Goal: Task Accomplishment & Management: Manage account settings

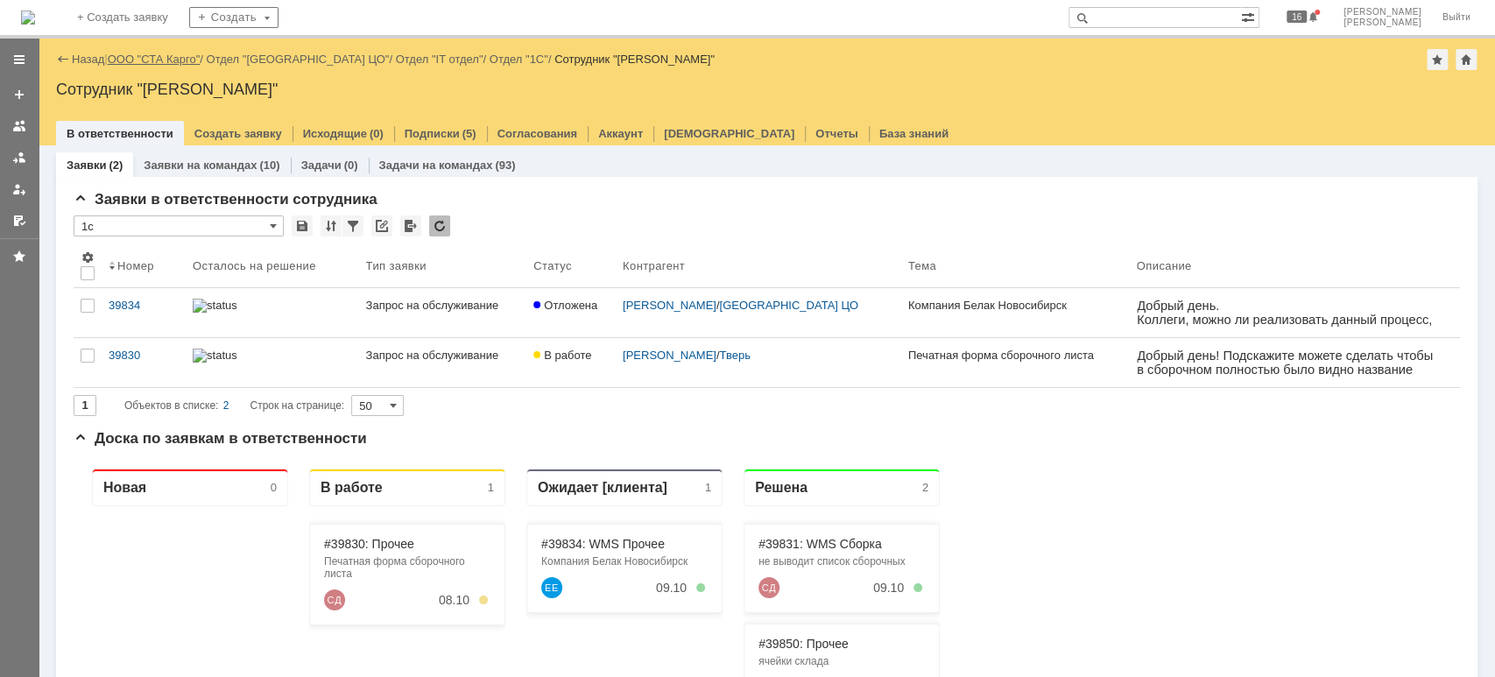
click at [144, 51] on div "Назад | ООО "СТА Карго" / Отдел "[GEOGRAPHIC_DATA] ЦО" / Отдел "IT отдел" / Отд…" at bounding box center [767, 59] width 1422 height 21
click at [189, 58] on link "ООО "СТА Карго"" at bounding box center [154, 59] width 93 height 13
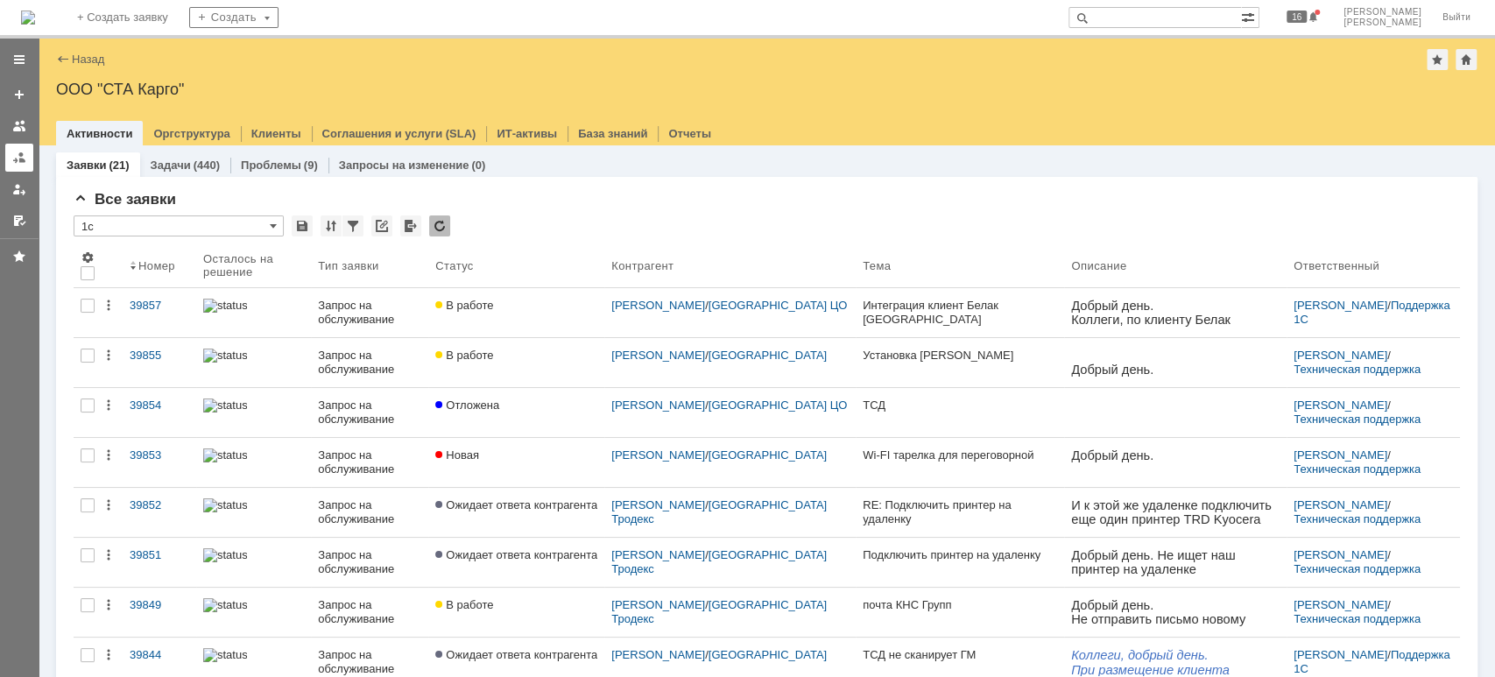
click at [15, 162] on div at bounding box center [19, 158] width 14 height 14
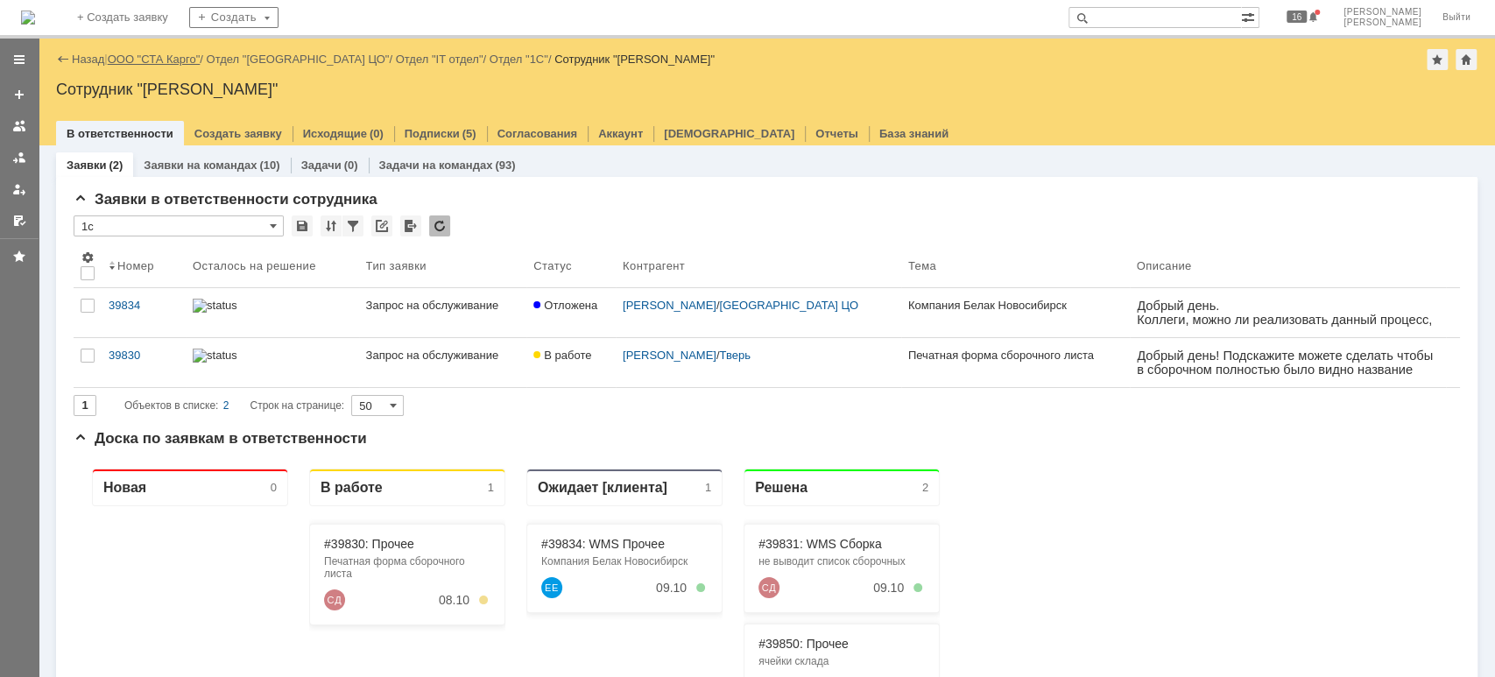
click at [175, 58] on link "ООО "СТА Карго"" at bounding box center [154, 59] width 93 height 13
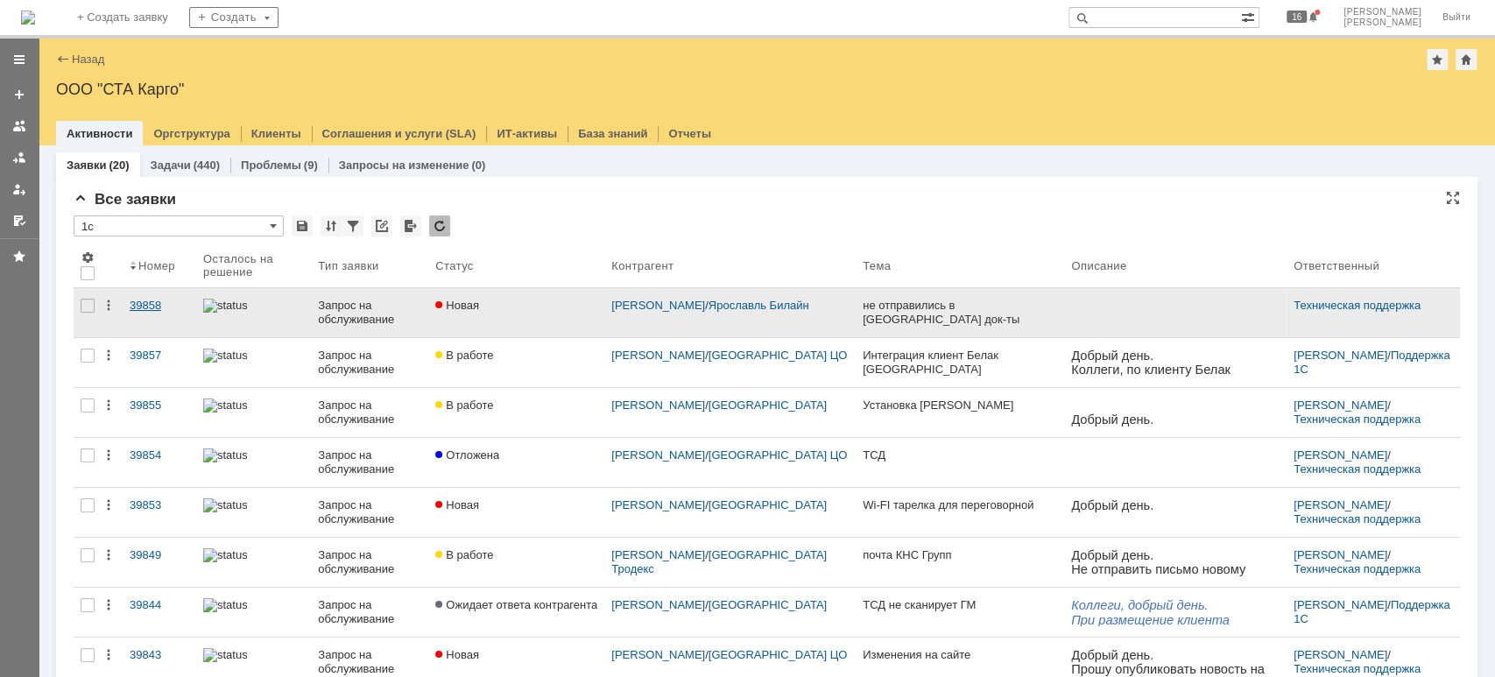
click at [154, 310] on div "39858" at bounding box center [160, 306] width 60 height 14
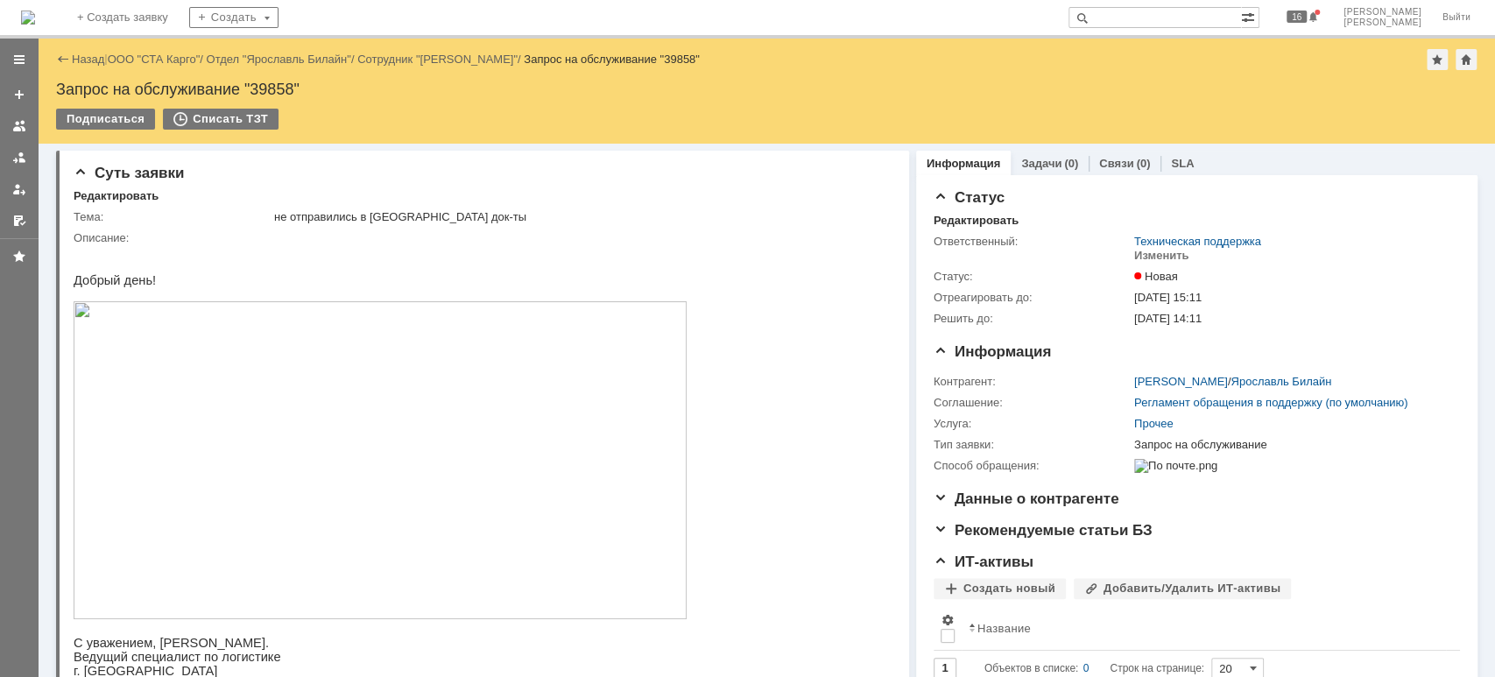
click at [556, 493] on img at bounding box center [380, 460] width 613 height 318
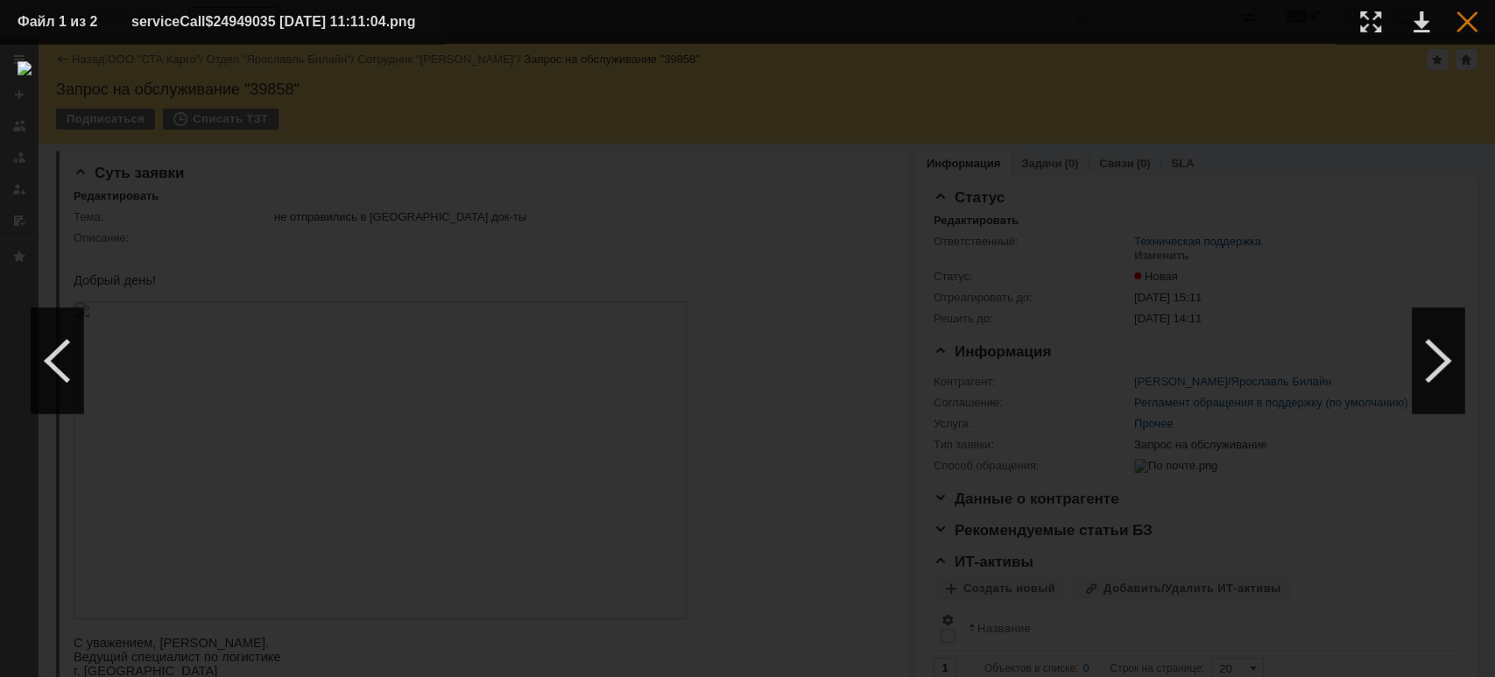
click at [1464, 26] on div at bounding box center [1467, 21] width 21 height 21
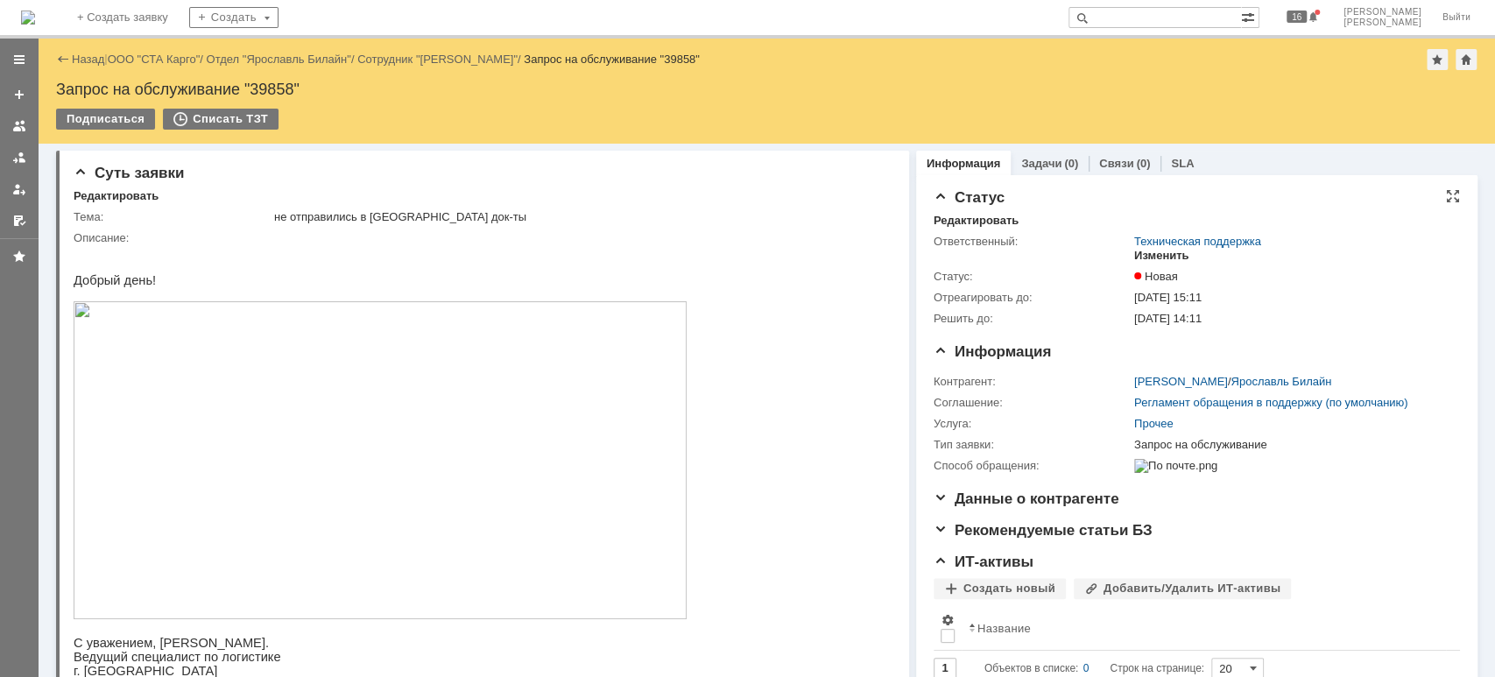
click at [1147, 258] on div "Изменить" at bounding box center [1161, 256] width 55 height 14
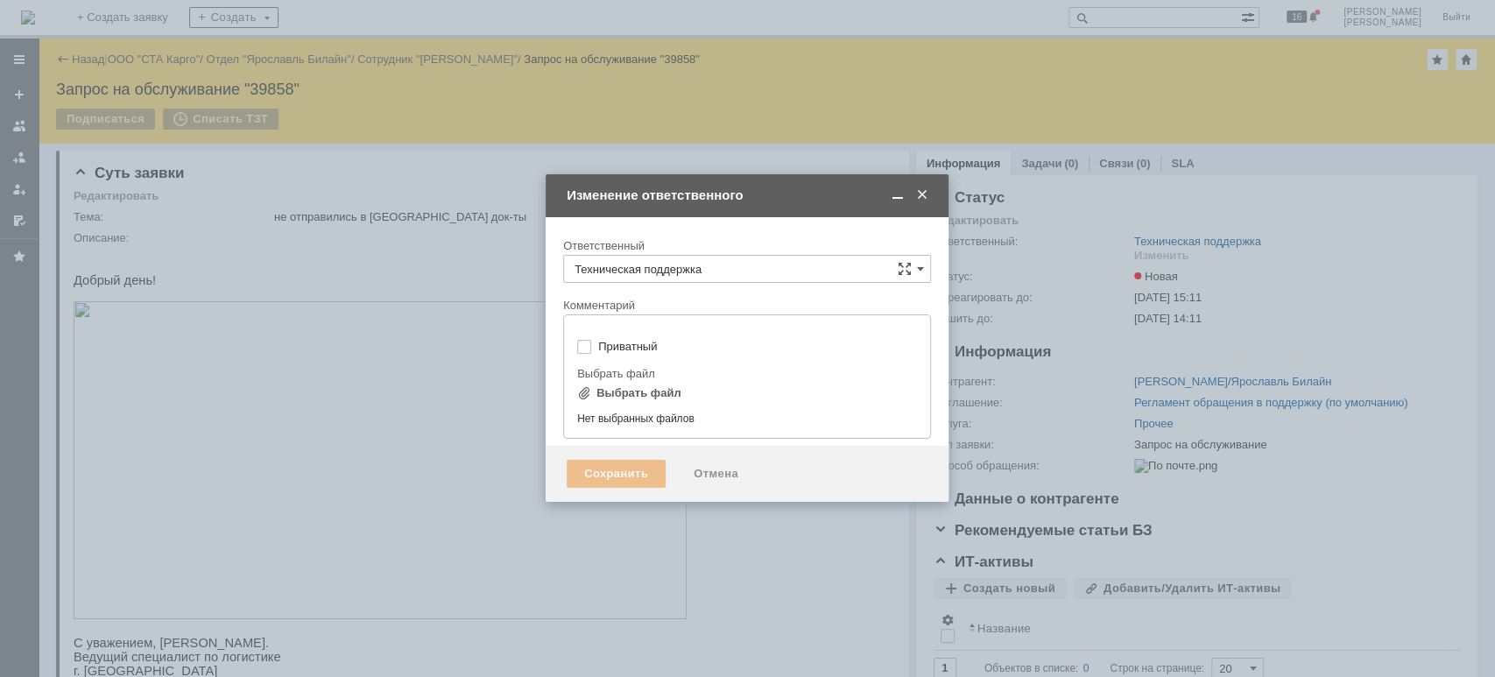
type input "[не указано]"
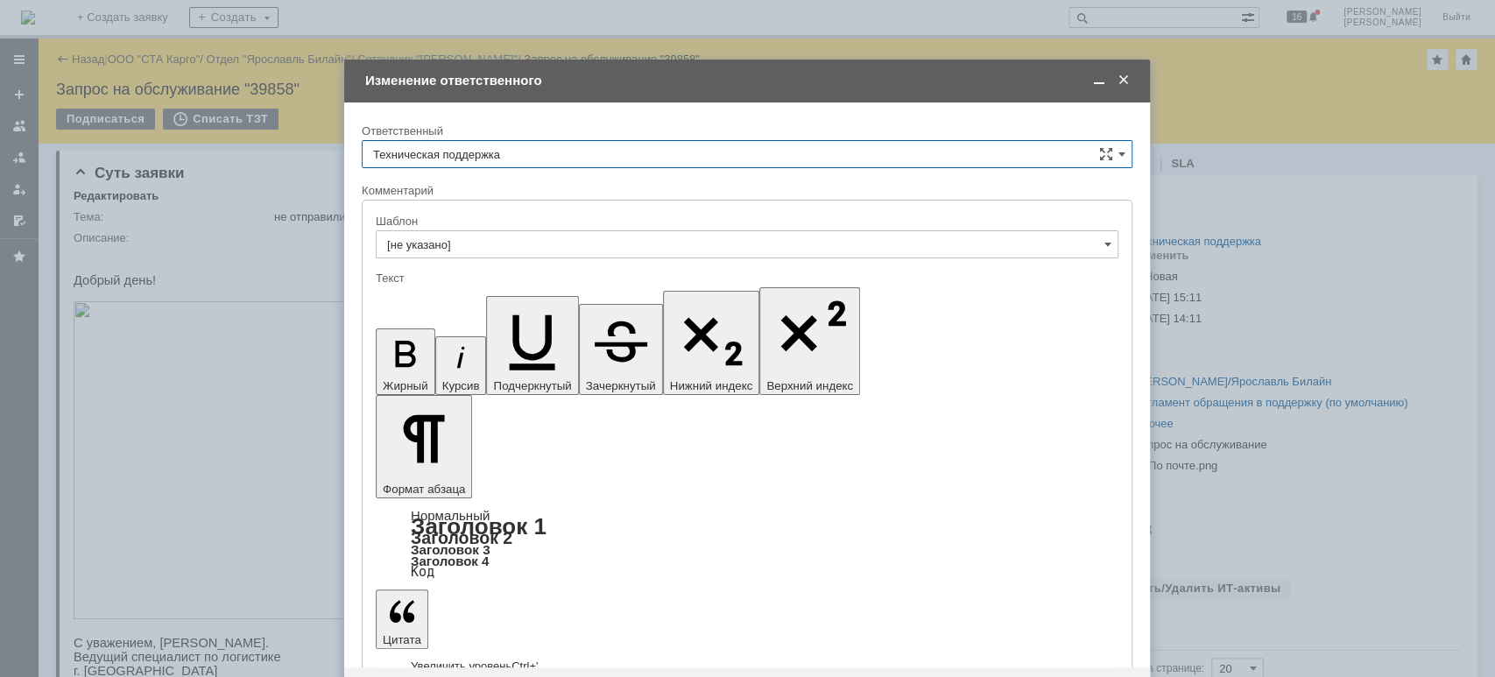
click at [533, 154] on input "Техническая поддержка" at bounding box center [747, 154] width 771 height 28
click at [487, 237] on span "[PERSON_NAME]" at bounding box center [747, 244] width 748 height 14
type input "[PERSON_NAME]"
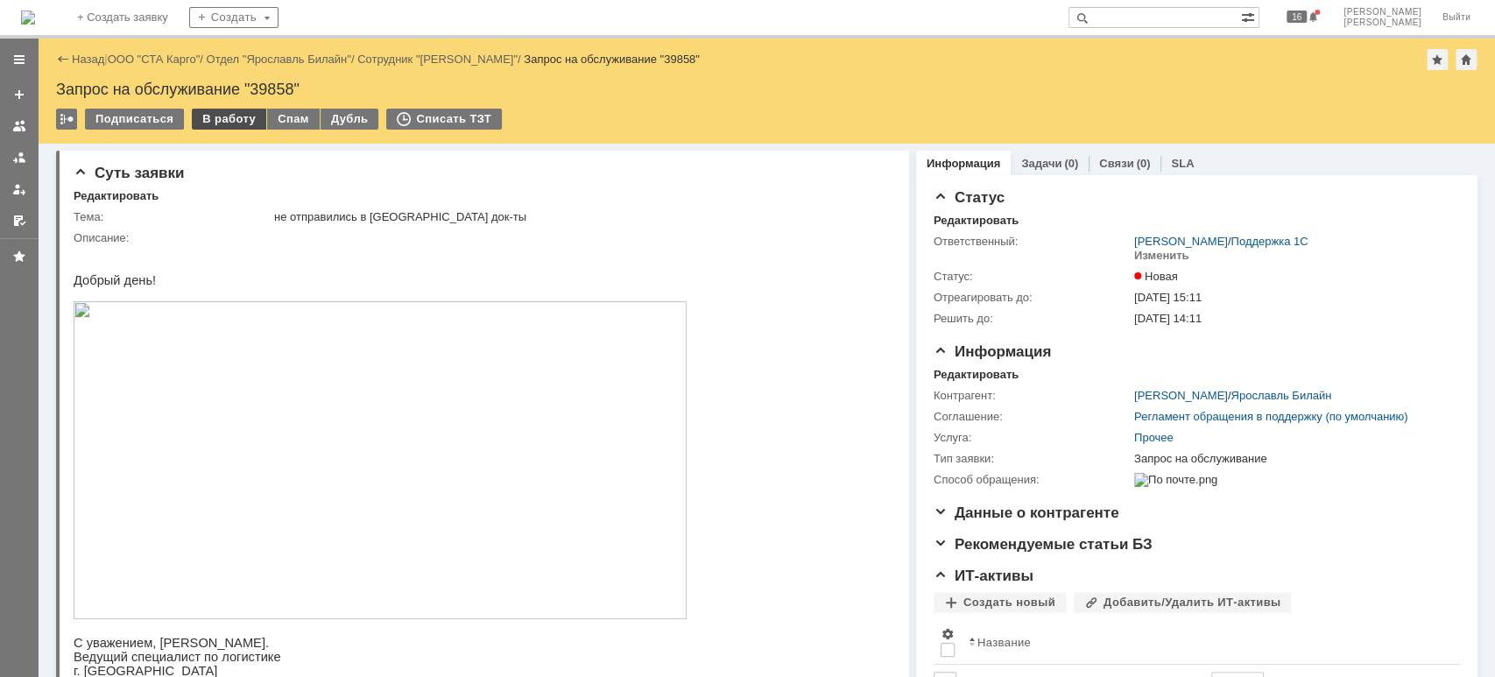
click at [213, 121] on div "В работу" at bounding box center [229, 119] width 74 height 21
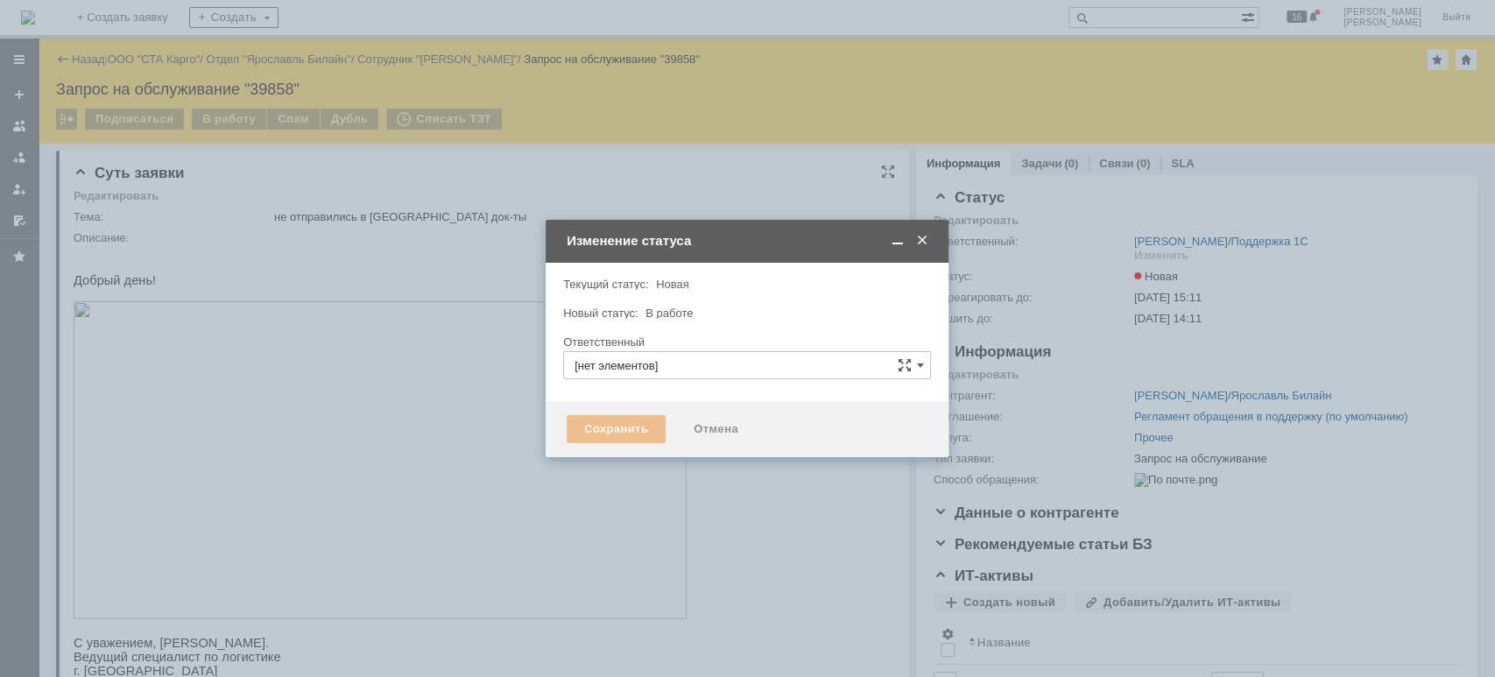
type input "[PERSON_NAME]"
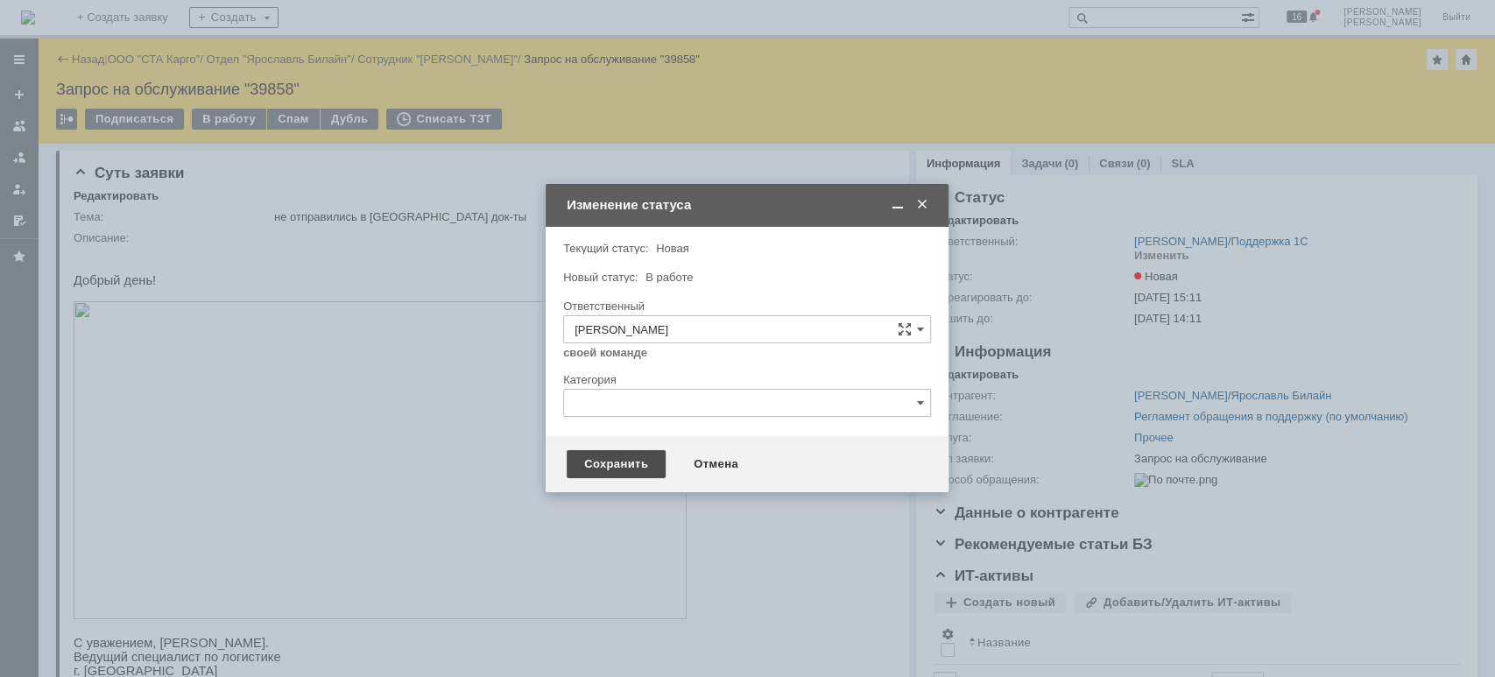
click at [629, 470] on div "Сохранить" at bounding box center [616, 464] width 99 height 28
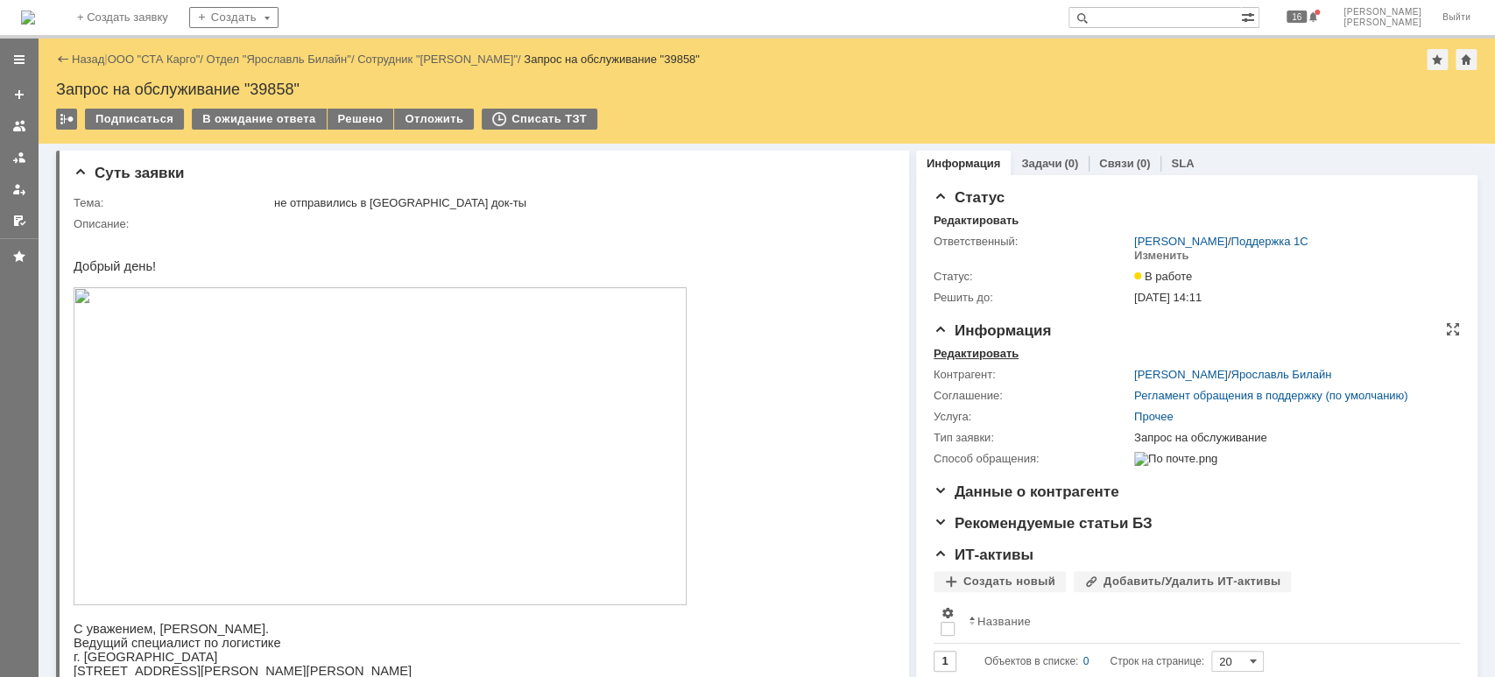
click at [951, 350] on div "Редактировать" at bounding box center [976, 354] width 85 height 14
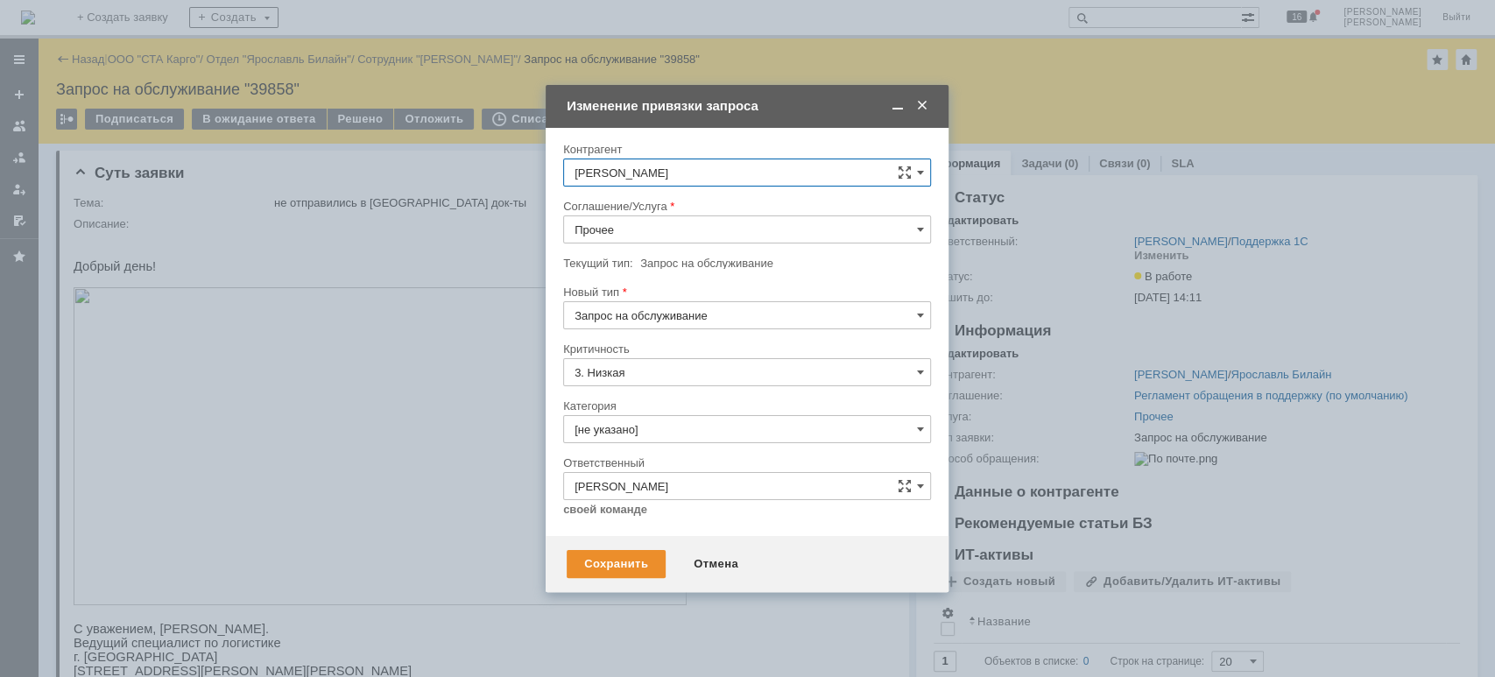
click at [671, 234] on input "Прочее" at bounding box center [747, 229] width 368 height 28
click at [653, 317] on span "WMS Обмены" at bounding box center [747, 316] width 345 height 14
type input "WMS Обмены"
click at [721, 433] on input "[не указано]" at bounding box center [747, 429] width 368 height 28
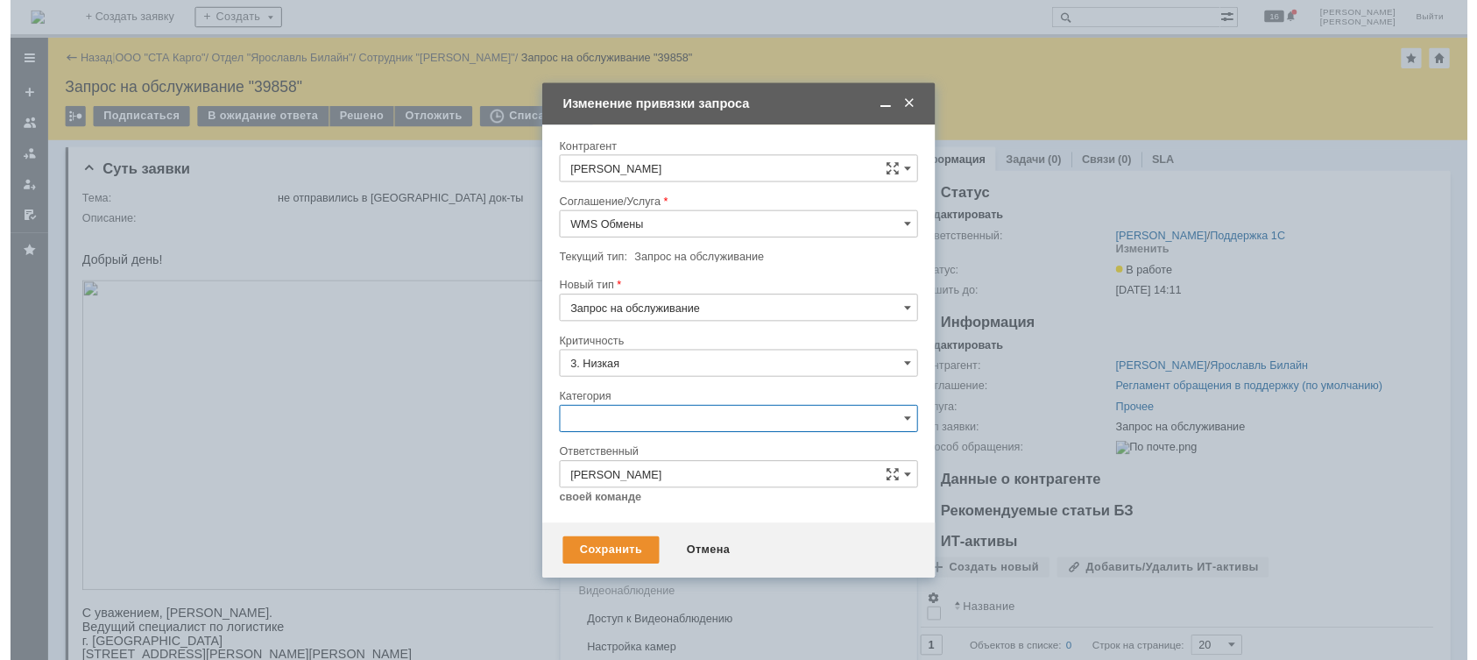
scroll to position [21, 0]
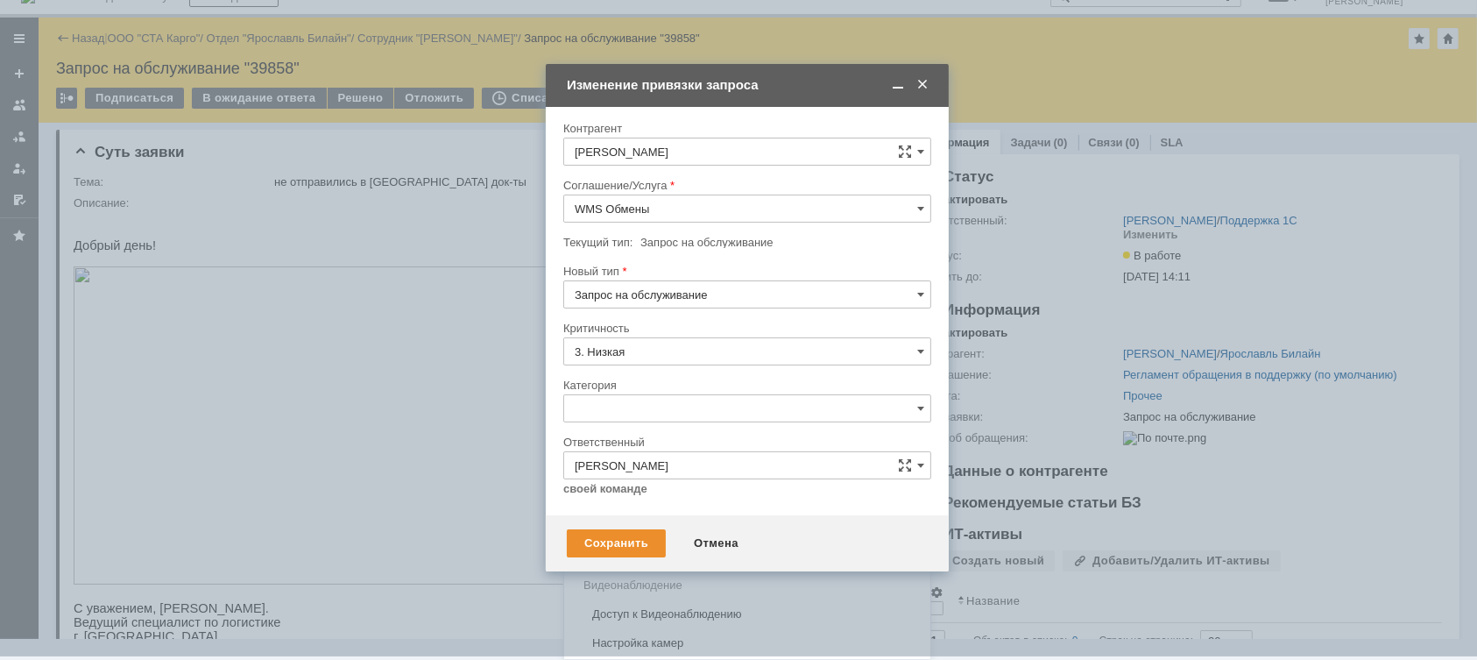
click at [688, 526] on span "Консультация пользователя" at bounding box center [747, 527] width 345 height 14
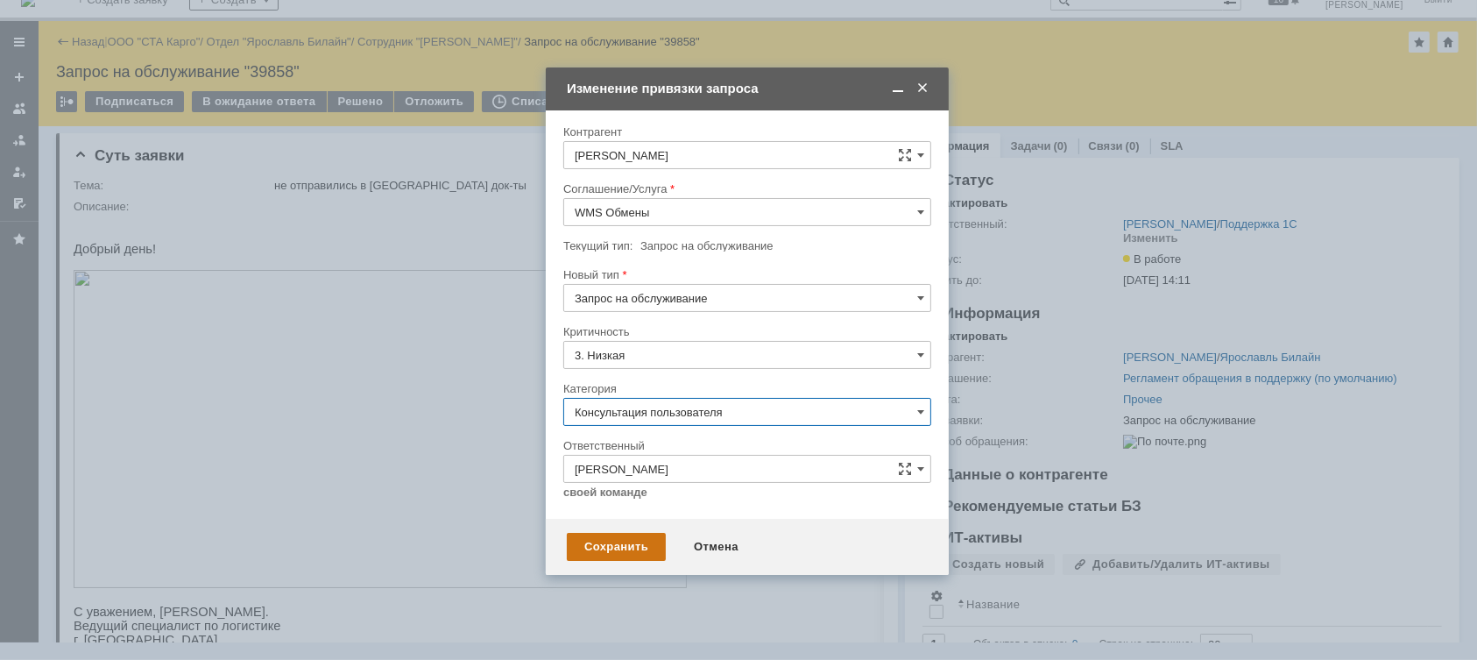
type input "Консультация пользователя"
click at [610, 541] on div "Сохранить" at bounding box center [616, 547] width 99 height 28
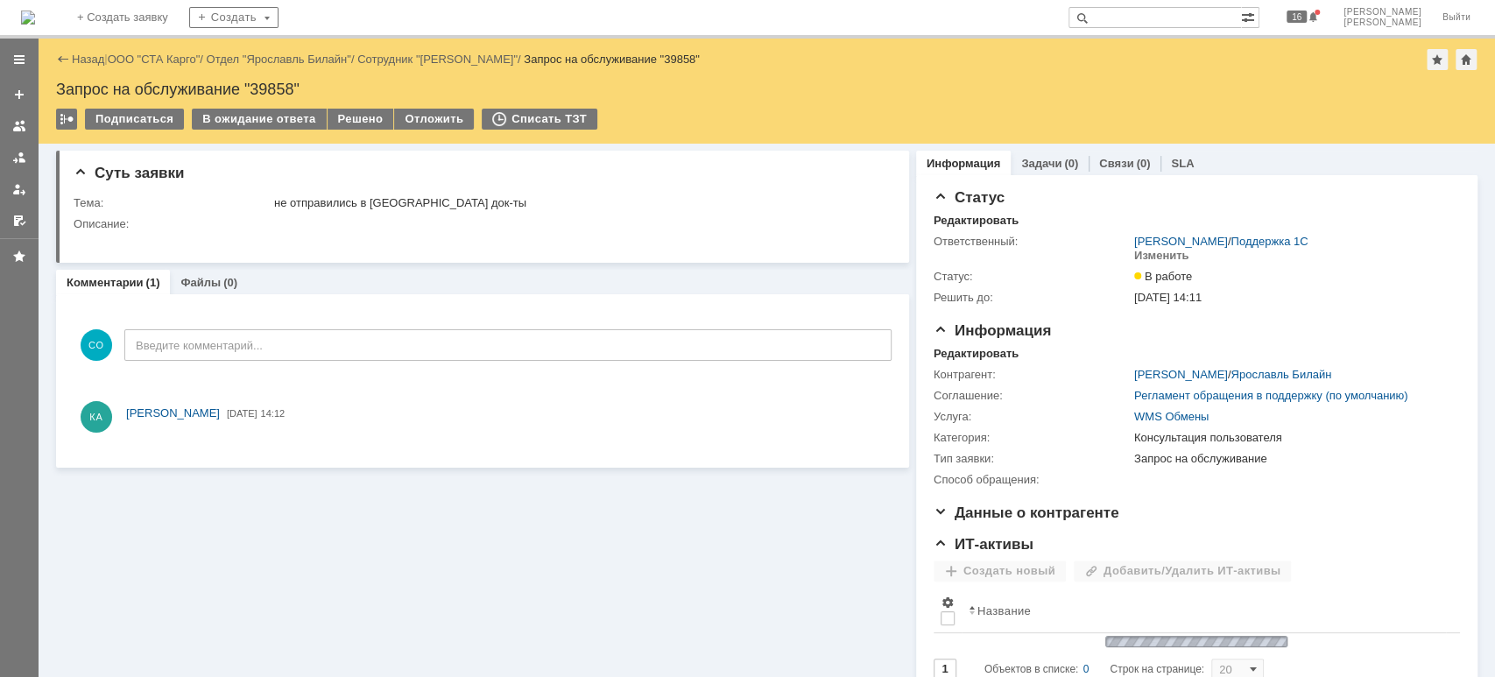
scroll to position [0, 0]
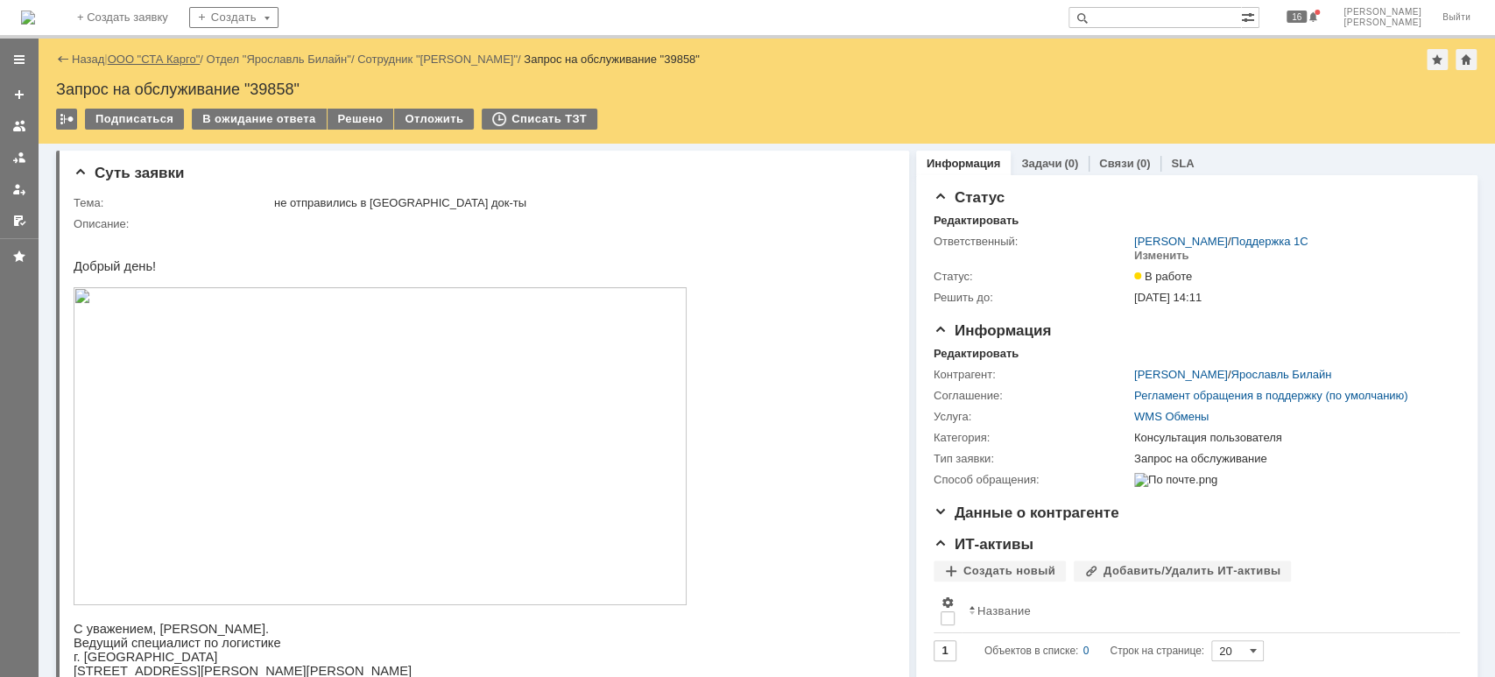
click at [150, 58] on link "ООО "СТА Карго"" at bounding box center [154, 59] width 93 height 13
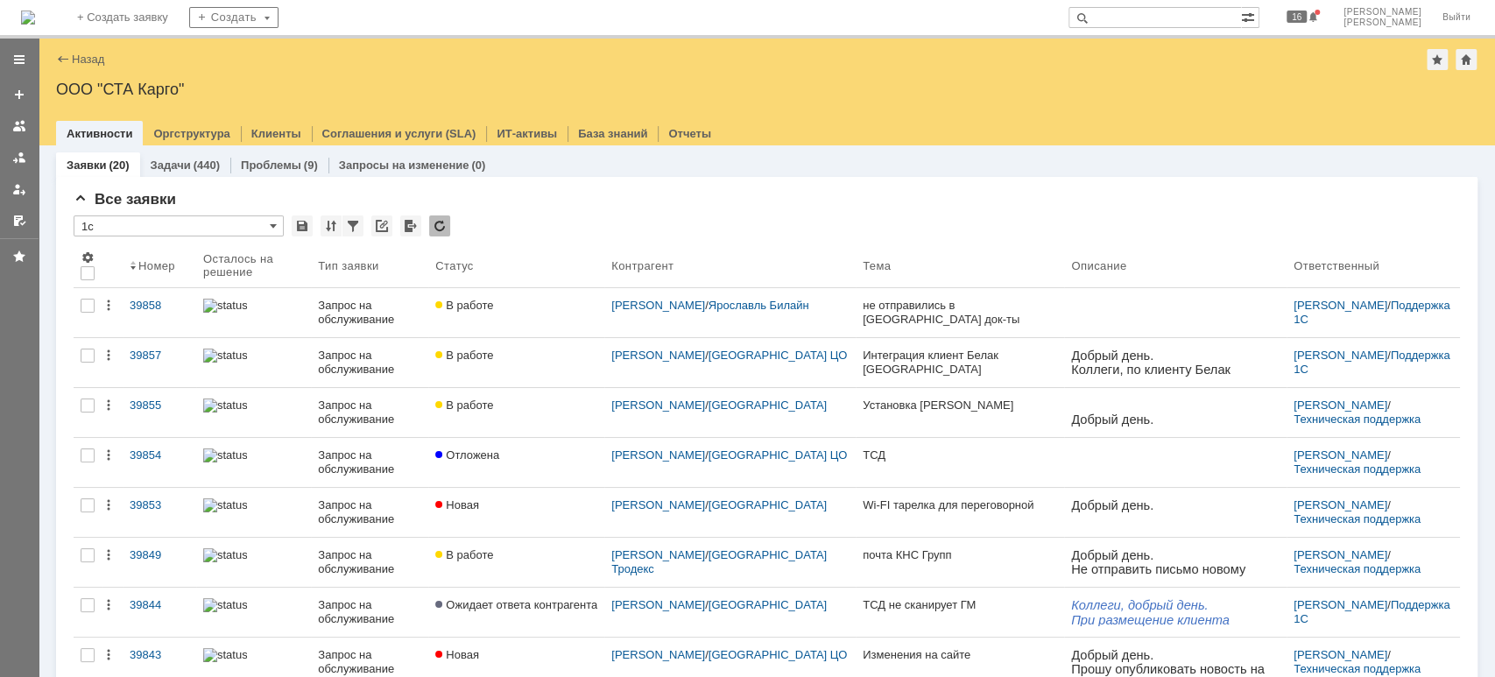
drag, startPoint x: 140, startPoint y: 310, endPoint x: 155, endPoint y: 302, distance: 16.8
click at [140, 310] on div "39858" at bounding box center [160, 306] width 60 height 14
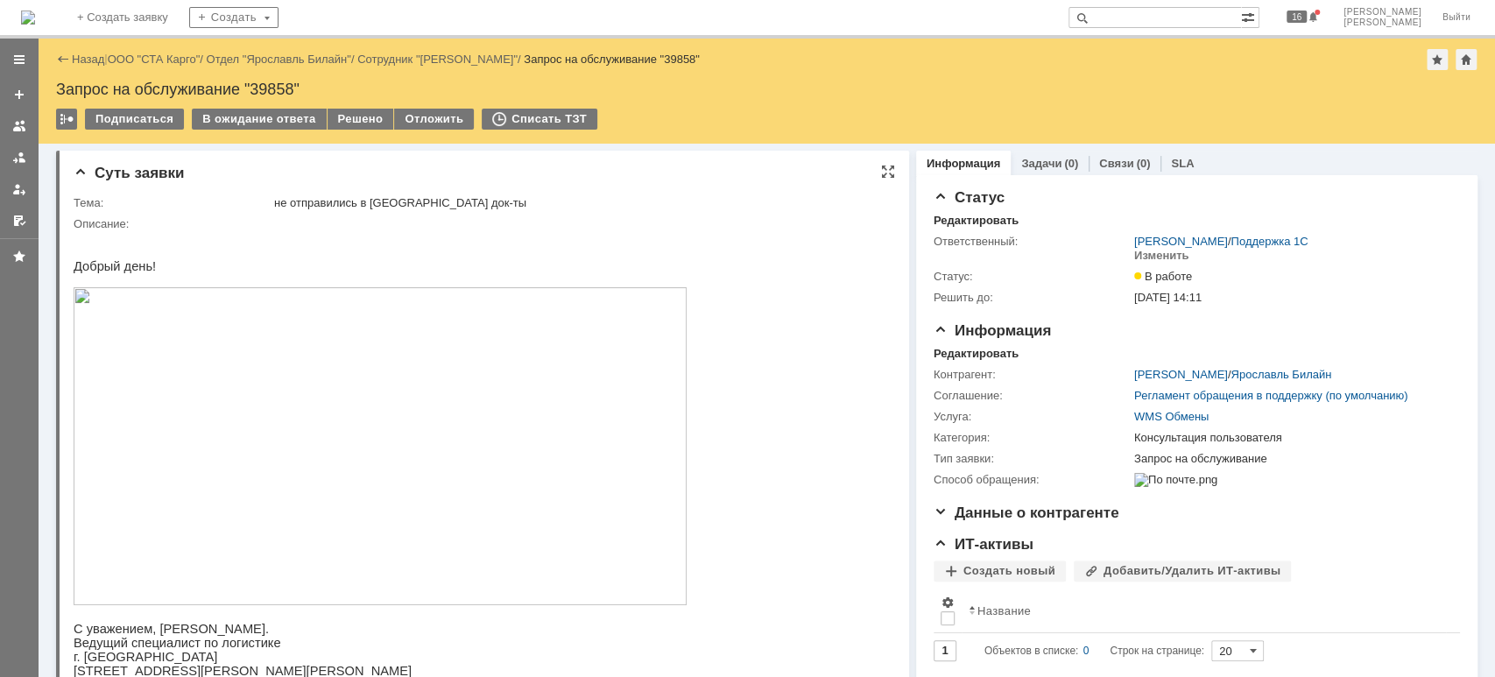
click at [373, 523] on img at bounding box center [380, 446] width 613 height 318
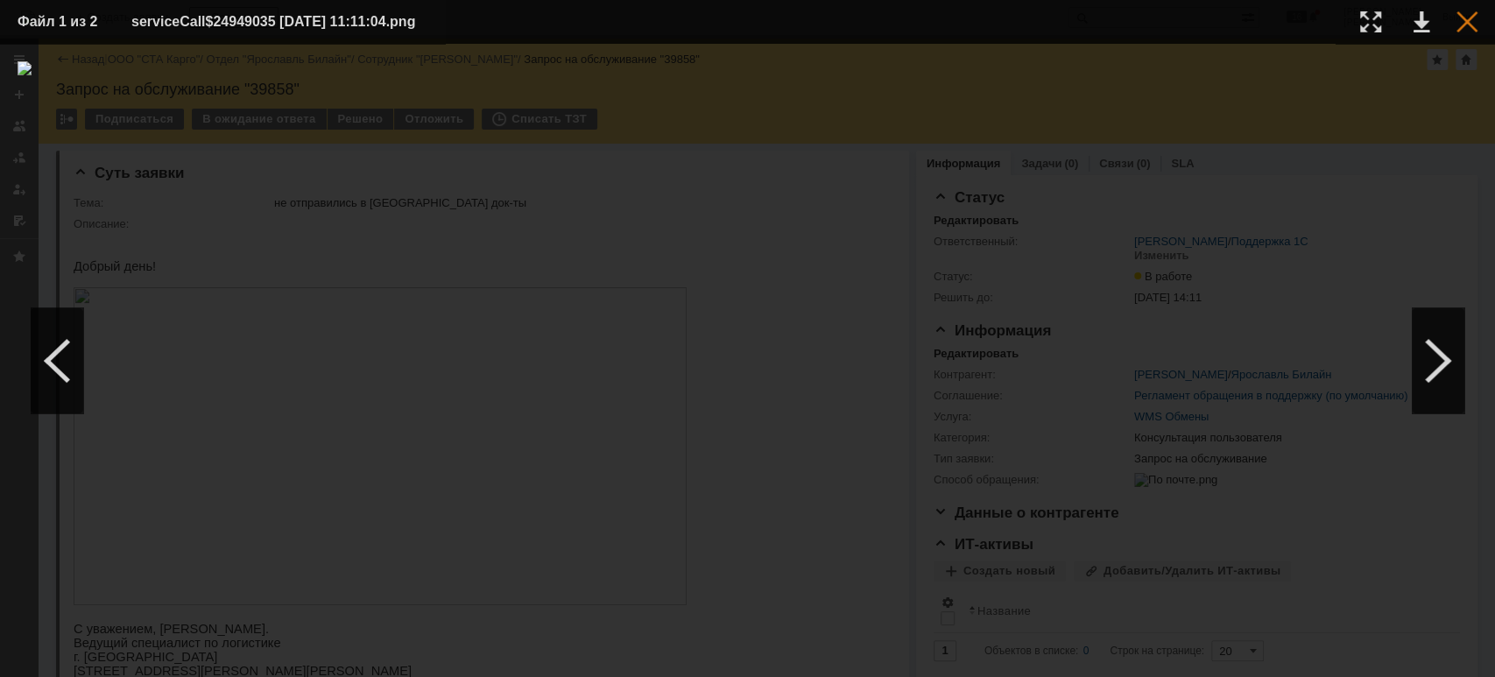
click at [1458, 20] on div at bounding box center [1467, 21] width 21 height 21
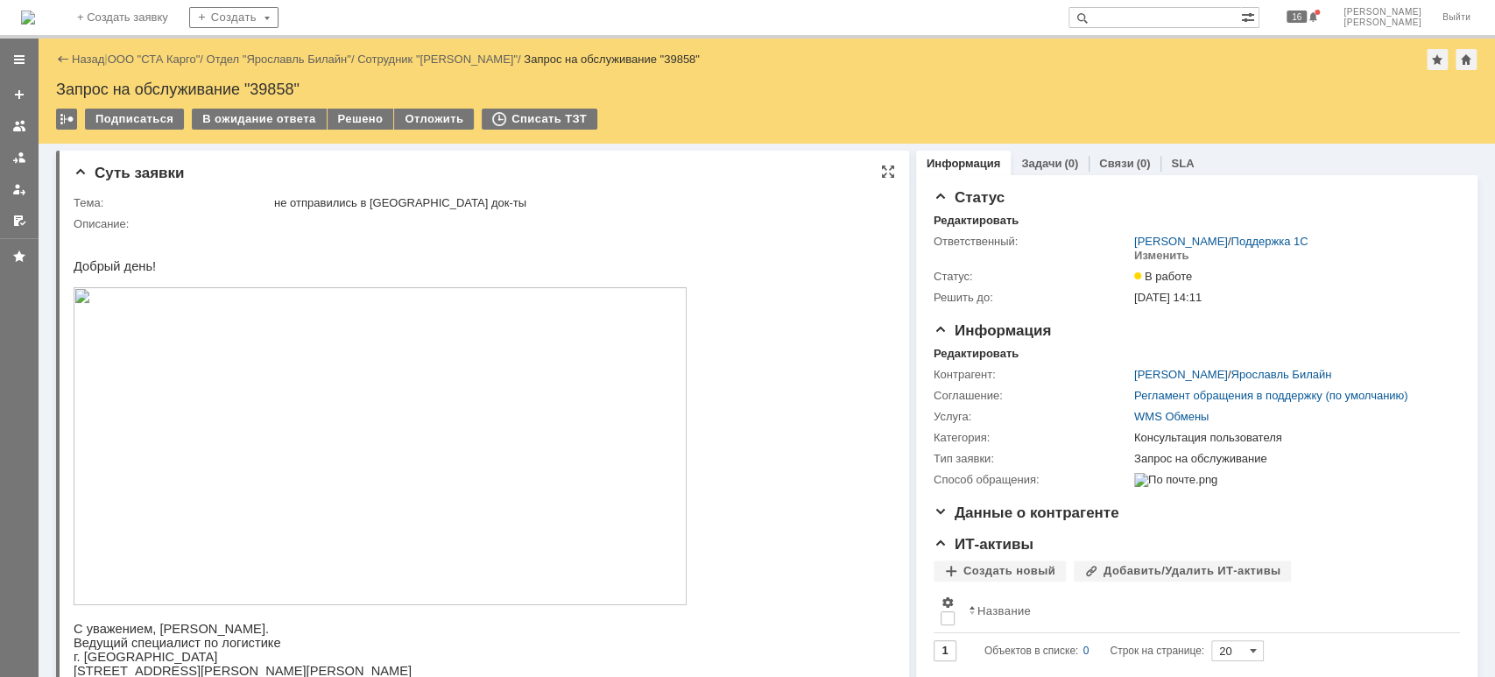
click at [349, 437] on img at bounding box center [380, 446] width 613 height 318
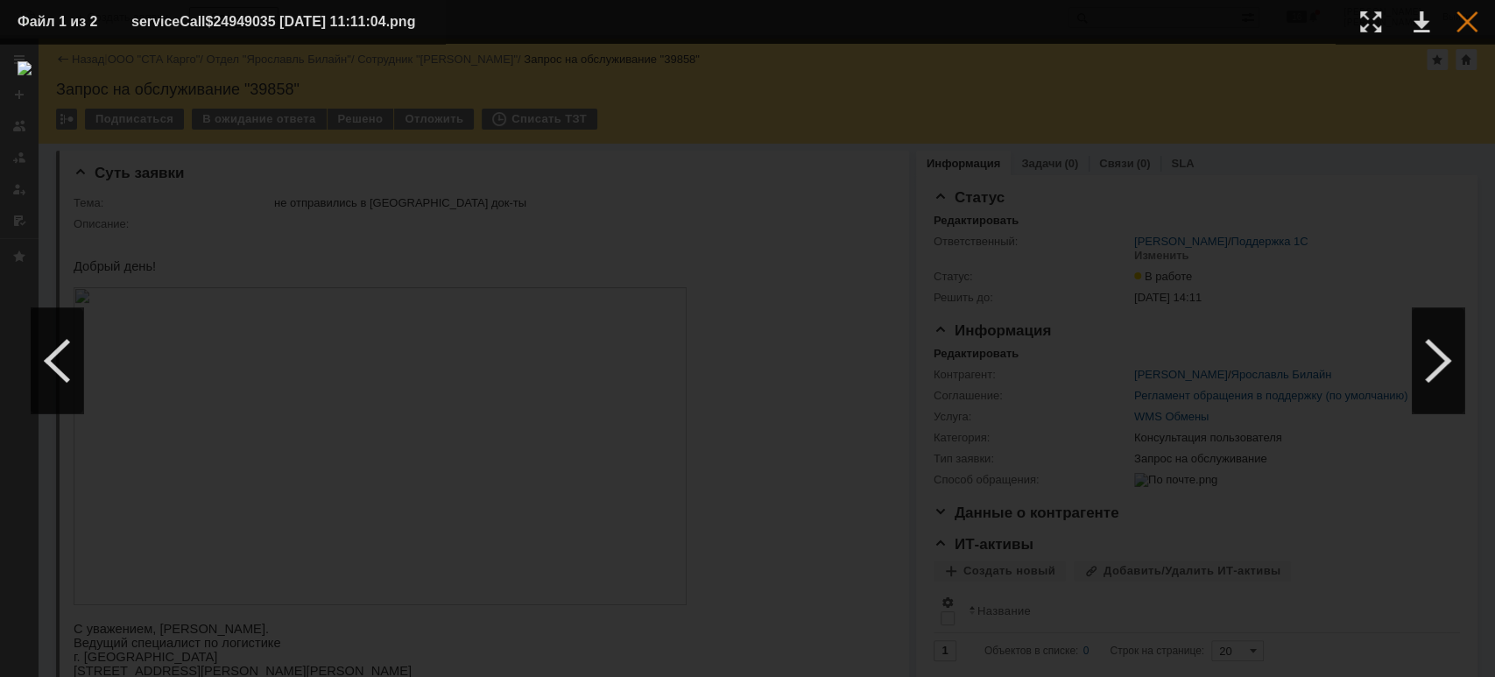
click at [1472, 13] on div at bounding box center [1467, 21] width 21 height 21
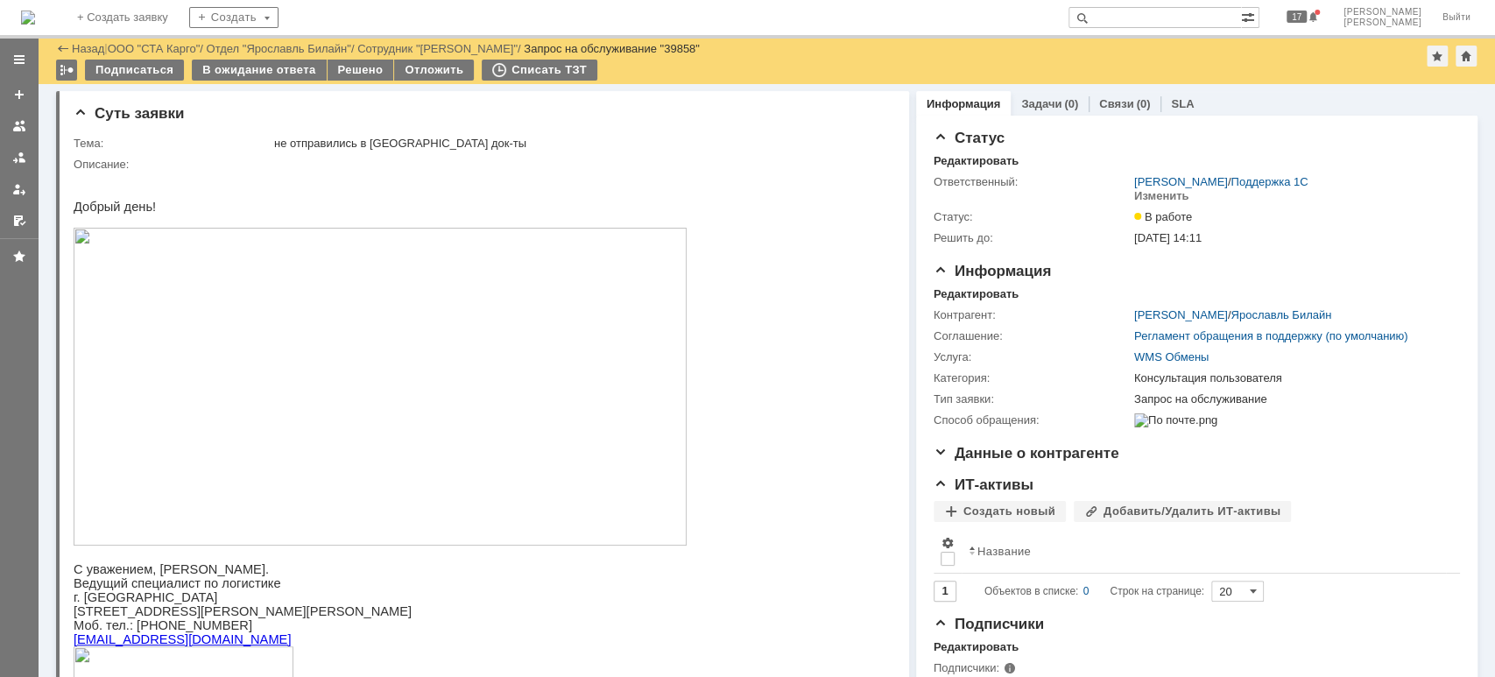
scroll to position [467, 0]
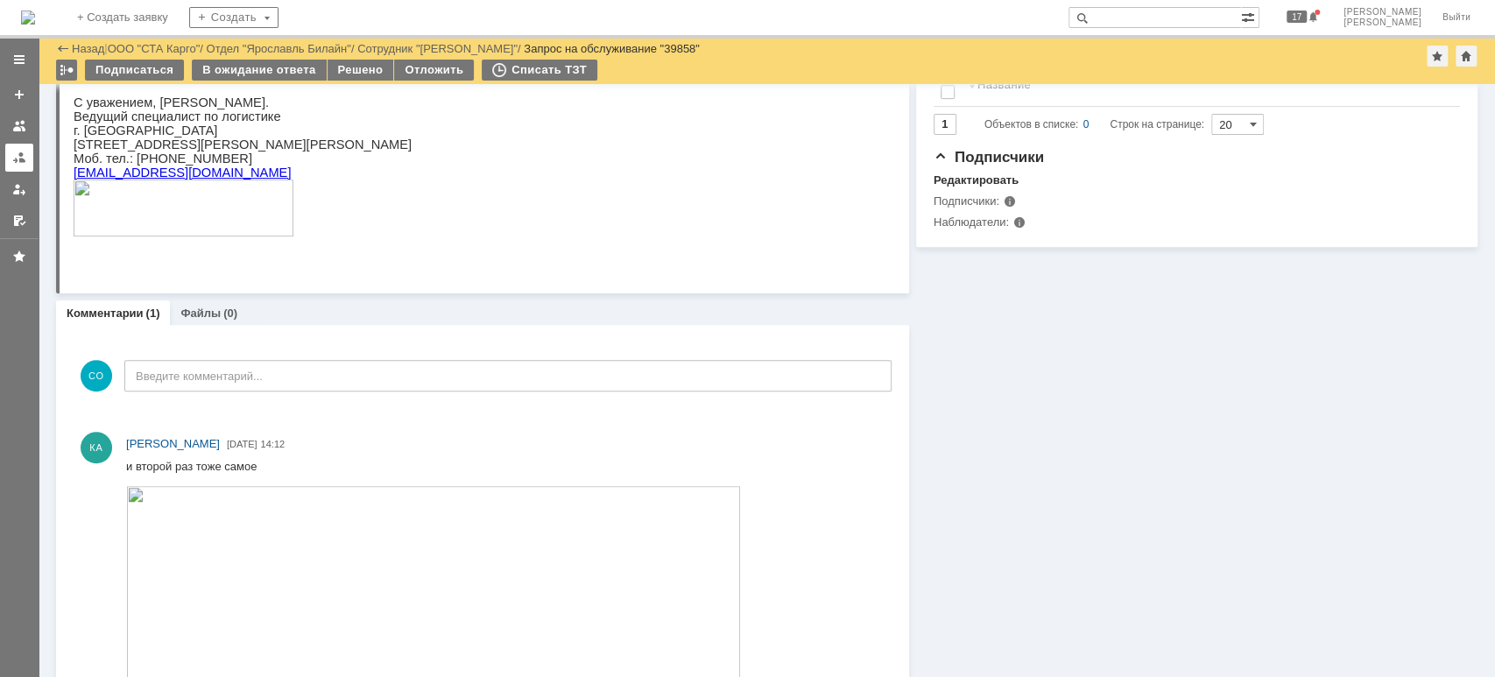
click at [14, 151] on div at bounding box center [19, 158] width 14 height 14
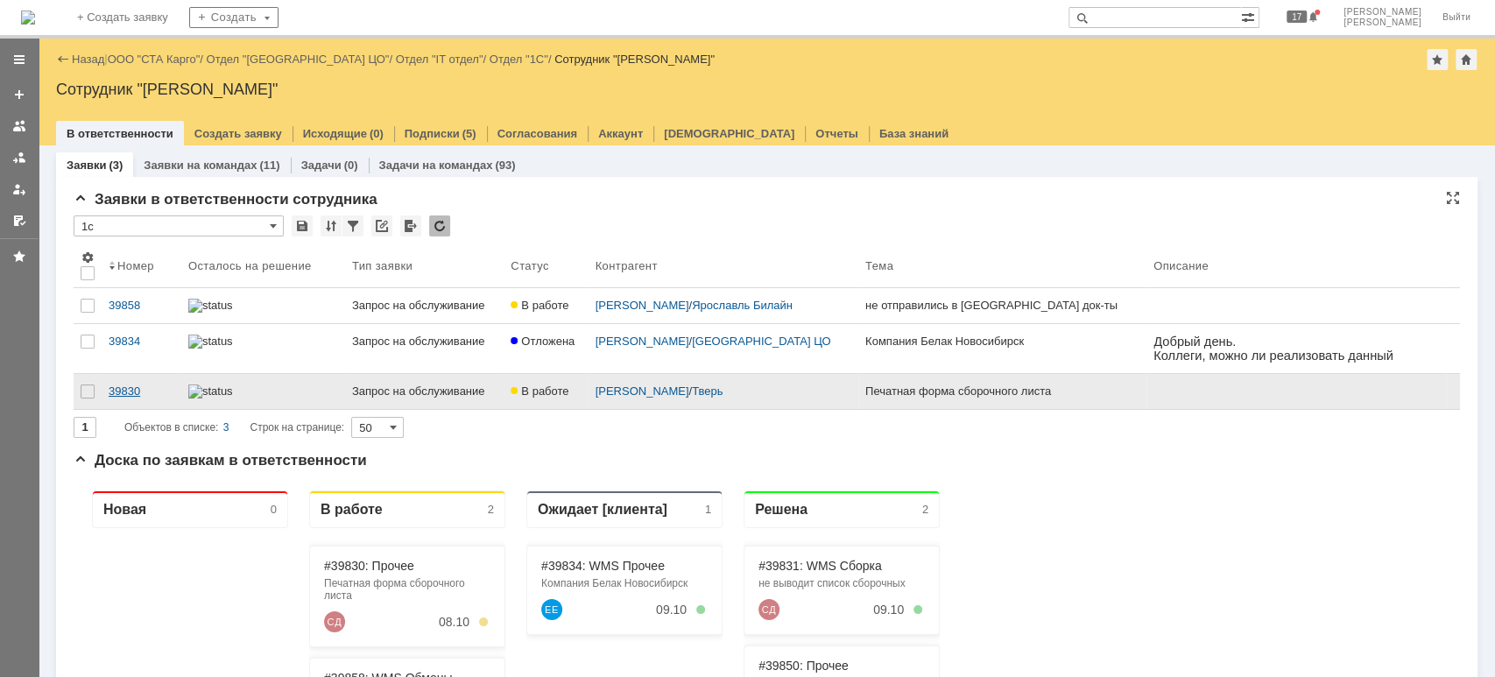
click at [160, 393] on div "39830" at bounding box center [142, 392] width 66 height 14
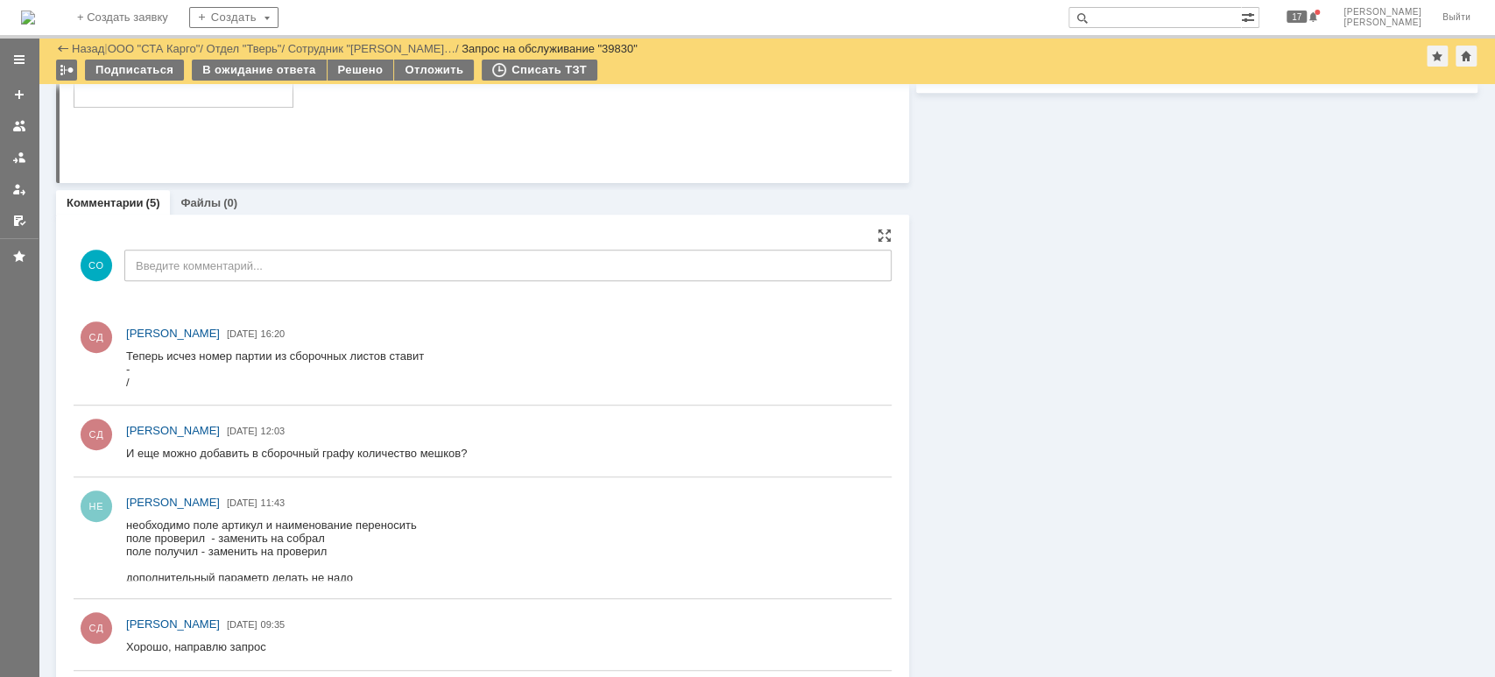
scroll to position [752, 0]
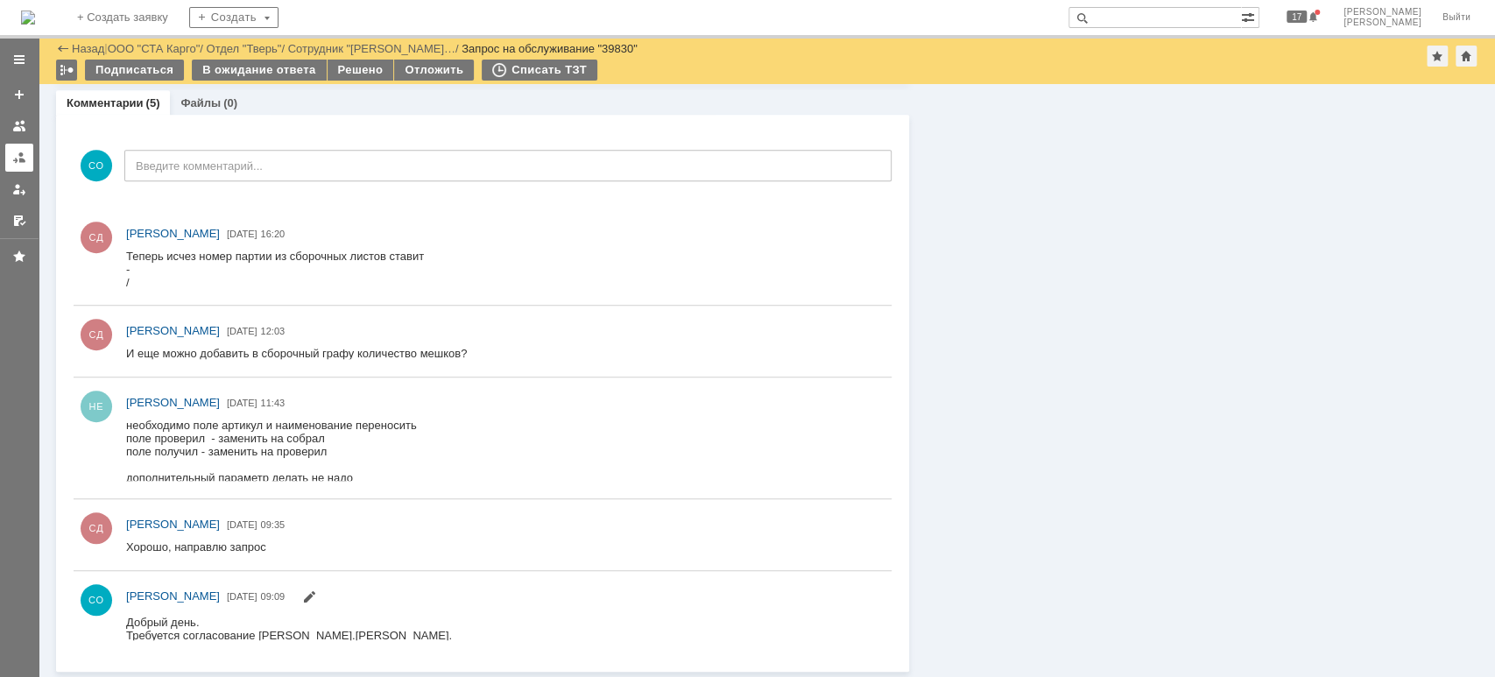
click at [18, 165] on link at bounding box center [19, 158] width 28 height 28
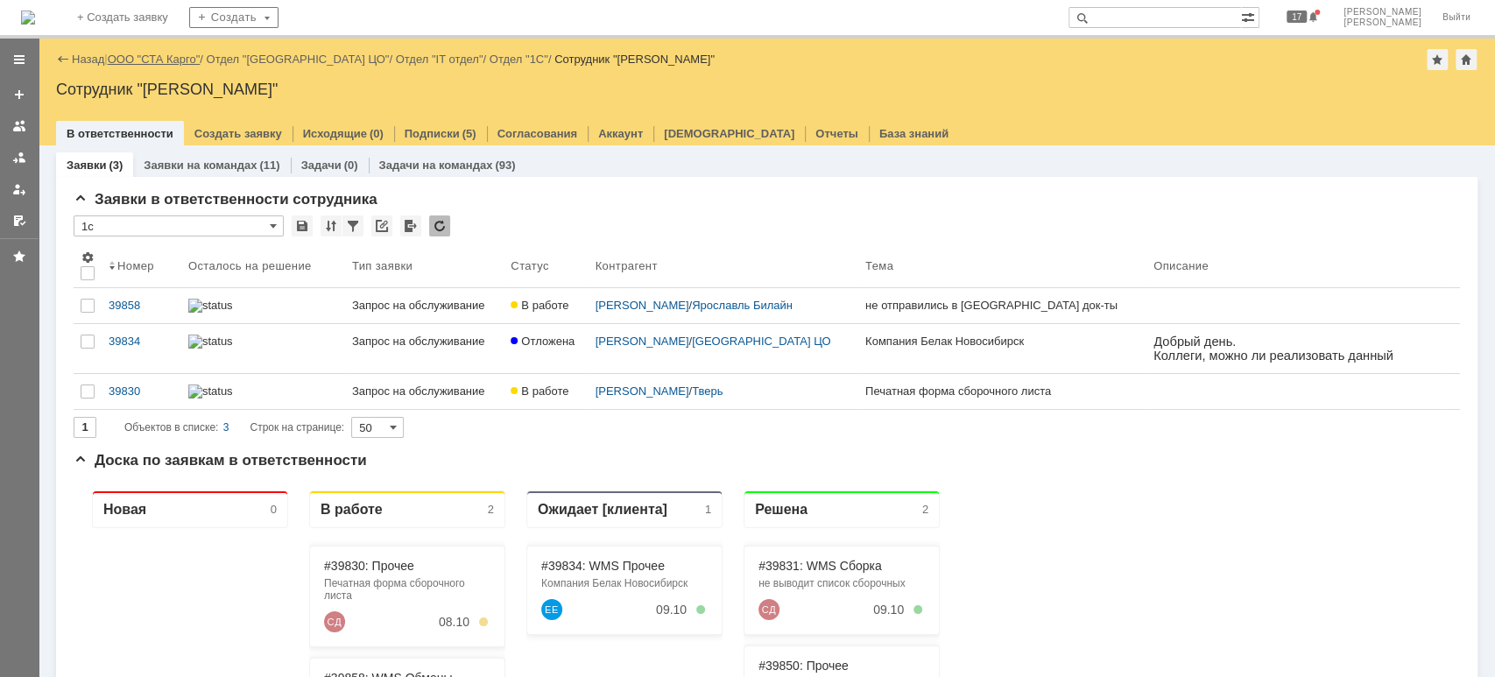
click at [180, 53] on link "ООО "СТА Карго"" at bounding box center [154, 59] width 93 height 13
